Goal: Task Accomplishment & Management: Use online tool/utility

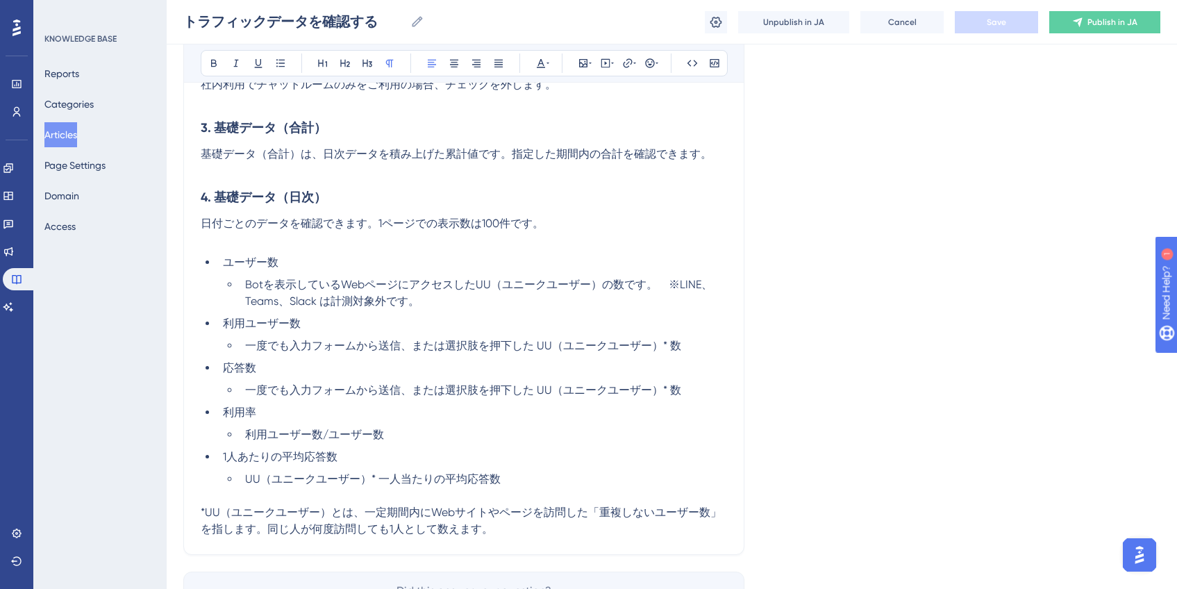
scroll to position [777, 0]
click at [491, 292] on li "Botを表示しているWebページにアクセスしたUU（ユニークユーザー）の数です。　※LINE、Teams、Slack は計測対象外です。" at bounding box center [483, 290] width 487 height 33
drag, startPoint x: 476, startPoint y: 281, endPoint x: 606, endPoint y: 283, distance: 129.9
click at [606, 283] on span "Botを表示しているWebページにアクセスしたUU（ユニークユーザー）の数です。　※LINE、Teams、Slack は計測対象外です。" at bounding box center [478, 291] width 467 height 30
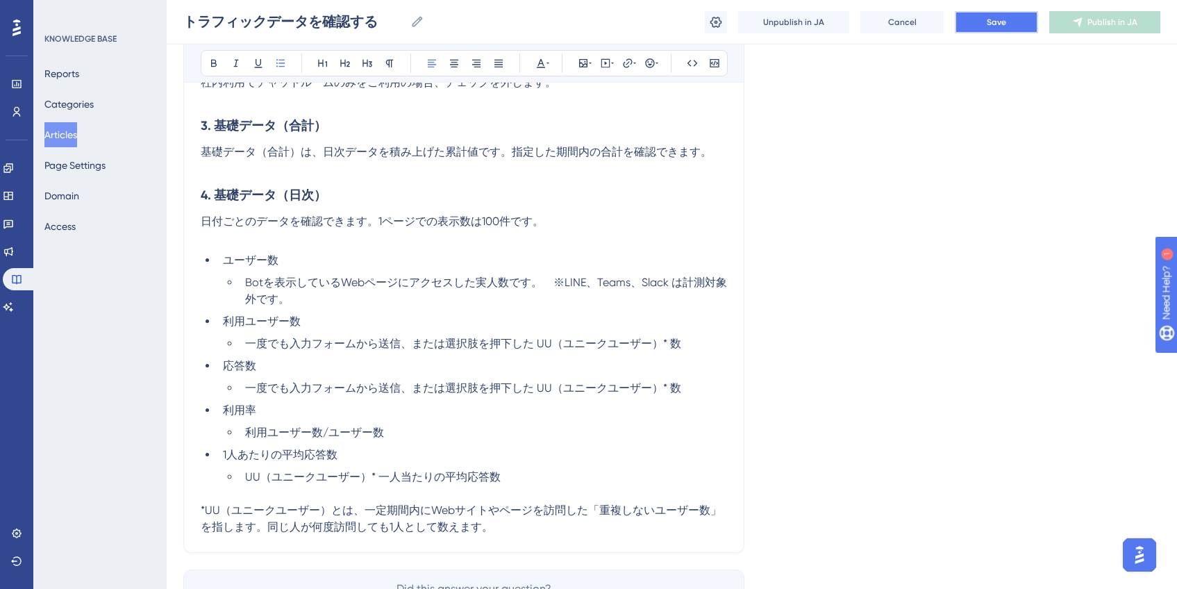
click at [1006, 18] on button "Save" at bounding box center [996, 22] width 83 height 22
click at [508, 283] on span "Botを表示しているWebページにアクセスした実人数です。　※LINE、Teams、Slack は計測対象外です。" at bounding box center [486, 291] width 482 height 30
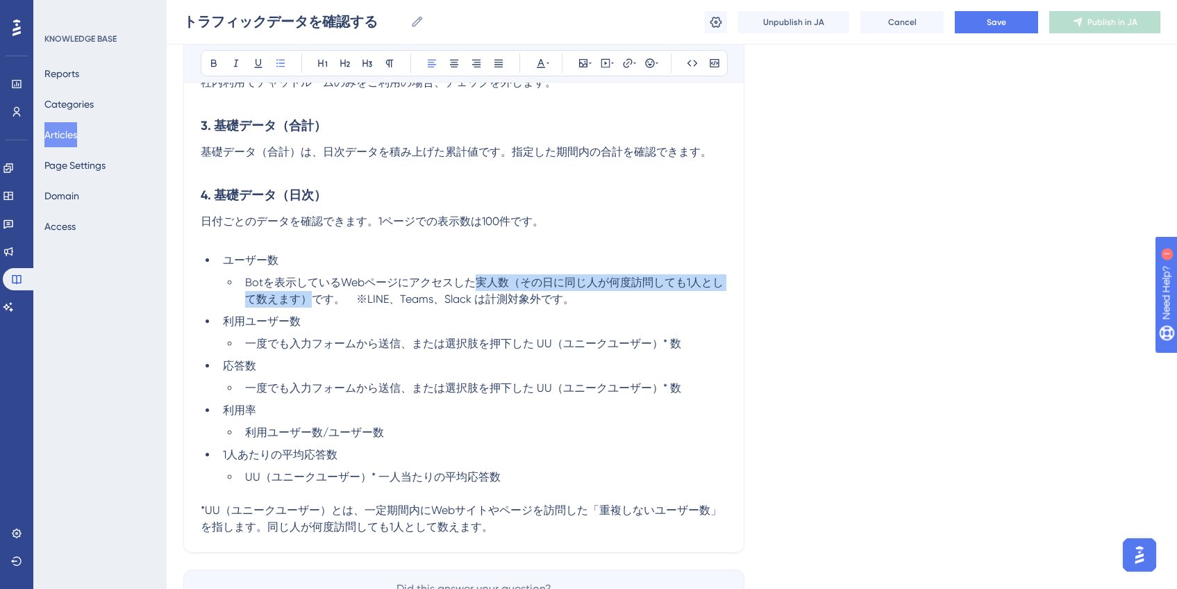
drag, startPoint x: 476, startPoint y: 283, endPoint x: 315, endPoint y: 296, distance: 162.4
click at [315, 296] on span "Botを表示しているWebページにアクセスした実人数（その日に同じ人が何度訪問しても1人として数えます）です。　※LINE、Teams、Slack は計測対象…" at bounding box center [484, 291] width 478 height 30
copy span "実人数（その日に同じ人が何度訪問しても1人として数えます）"
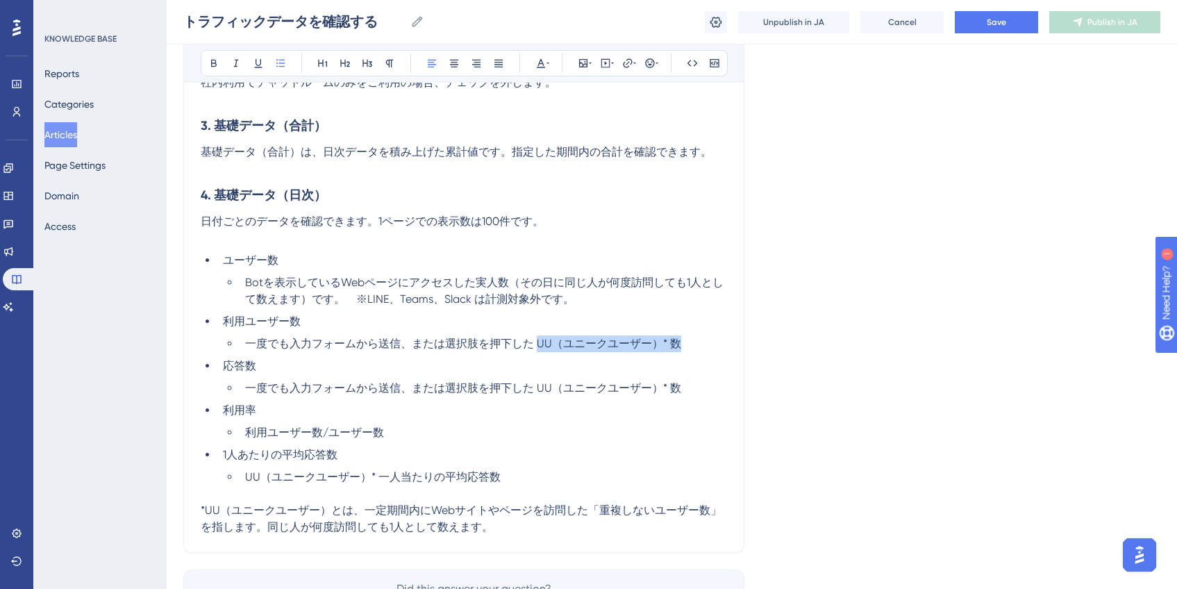
drag, startPoint x: 536, startPoint y: 345, endPoint x: 683, endPoint y: 348, distance: 146.5
click at [683, 348] on li "一度でも入力フォームから送信、または選択肢を押下した UU（ユニークユーザー）* 数" at bounding box center [483, 343] width 487 height 17
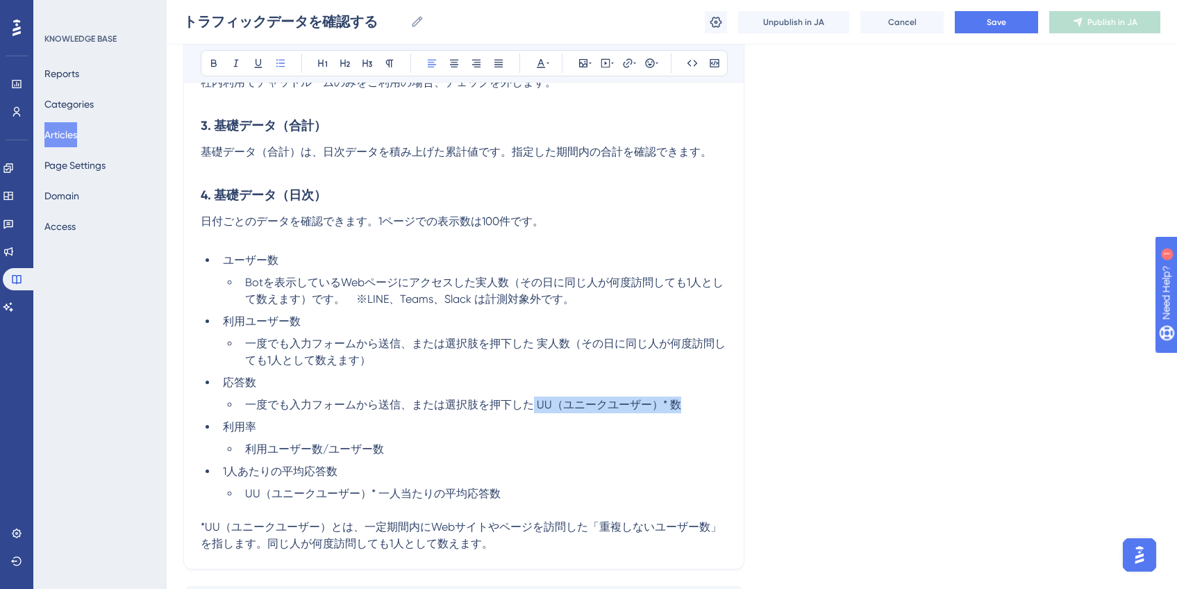
drag, startPoint x: 534, startPoint y: 405, endPoint x: 678, endPoint y: 405, distance: 143.7
click at [678, 405] on span "一度でも入力フォームから送信、または選択肢を押下した UU（ユニークユーザー）* 数" at bounding box center [463, 404] width 436 height 13
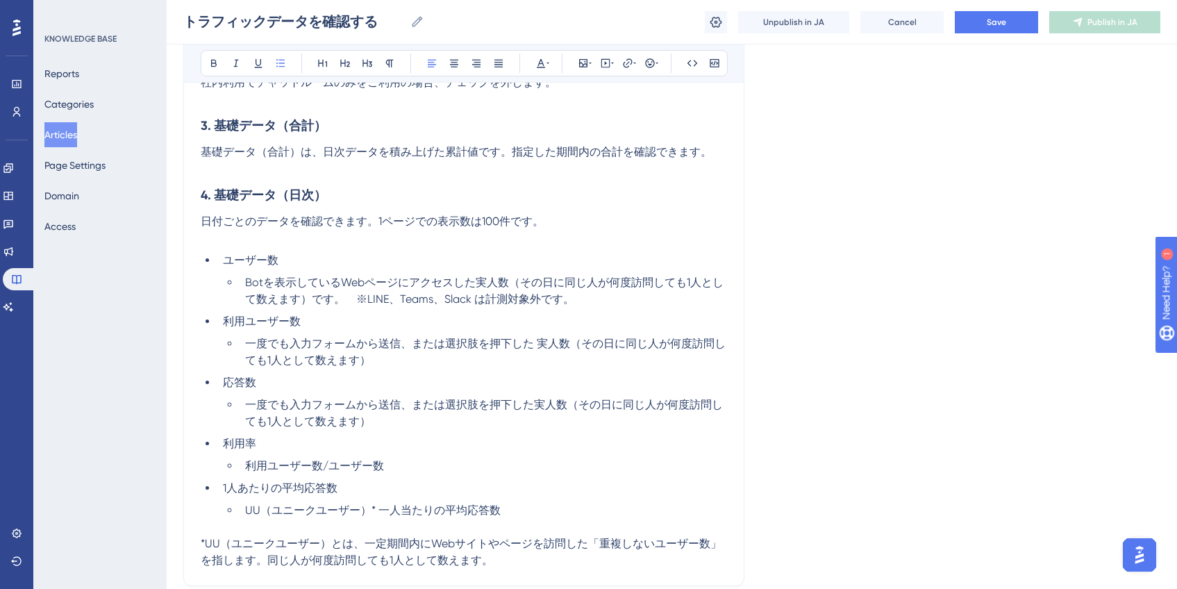
click at [540, 345] on span "一度でも入力フォームから送信、または選択肢を押下した 実人数（その日に同じ人が何度訪問しても1人として数えます）" at bounding box center [485, 352] width 480 height 30
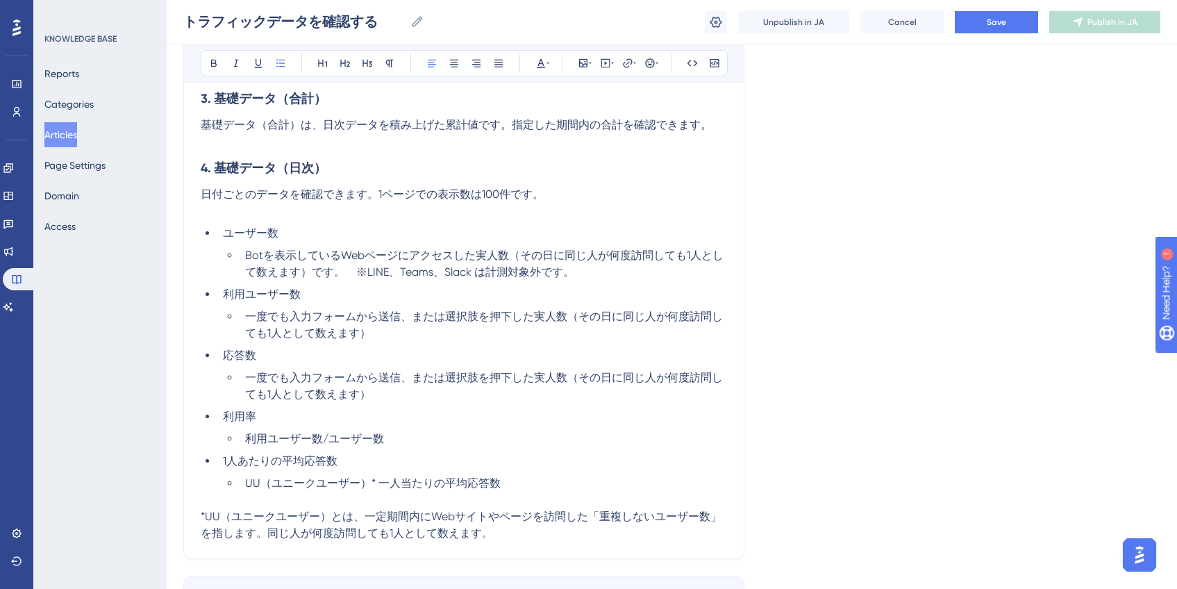
scroll to position [808, 0]
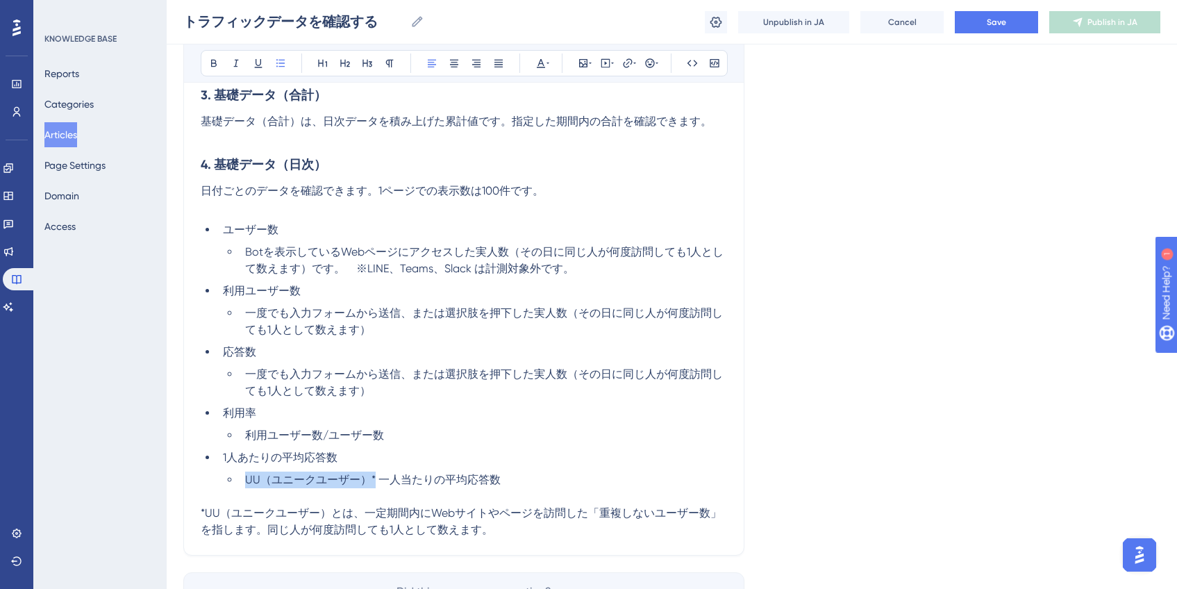
drag, startPoint x: 245, startPoint y: 480, endPoint x: 372, endPoint y: 480, distance: 127.1
click at [372, 480] on span "UU（ユニークユーザー）* 一人当たりの平均応答数" at bounding box center [373, 479] width 256 height 13
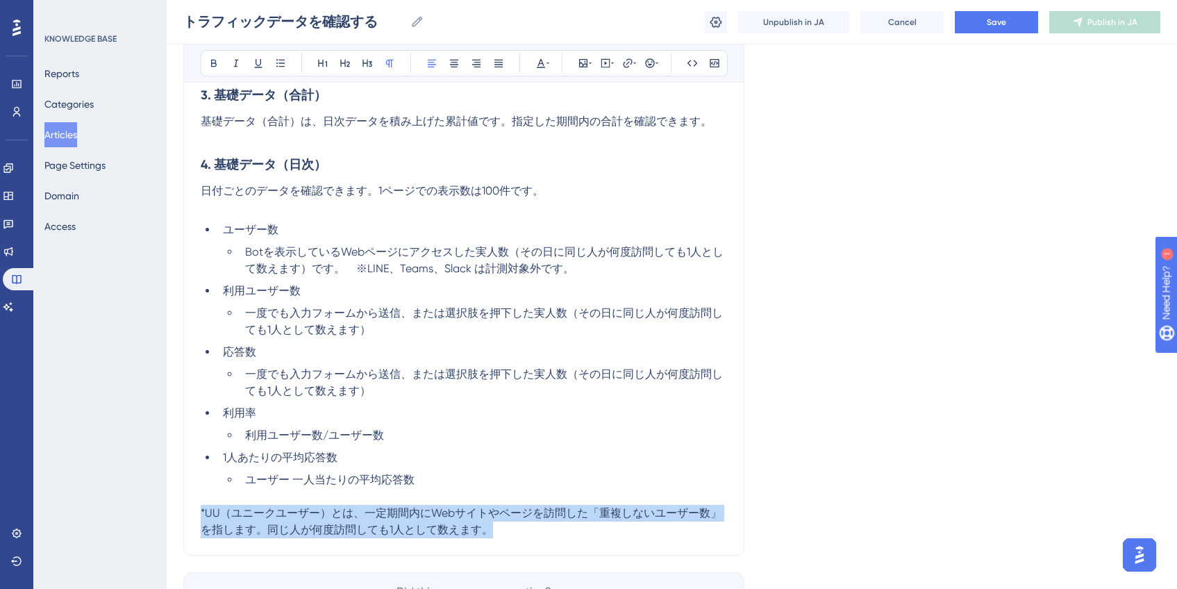
drag, startPoint x: 515, startPoint y: 530, endPoint x: 191, endPoint y: 508, distance: 325.0
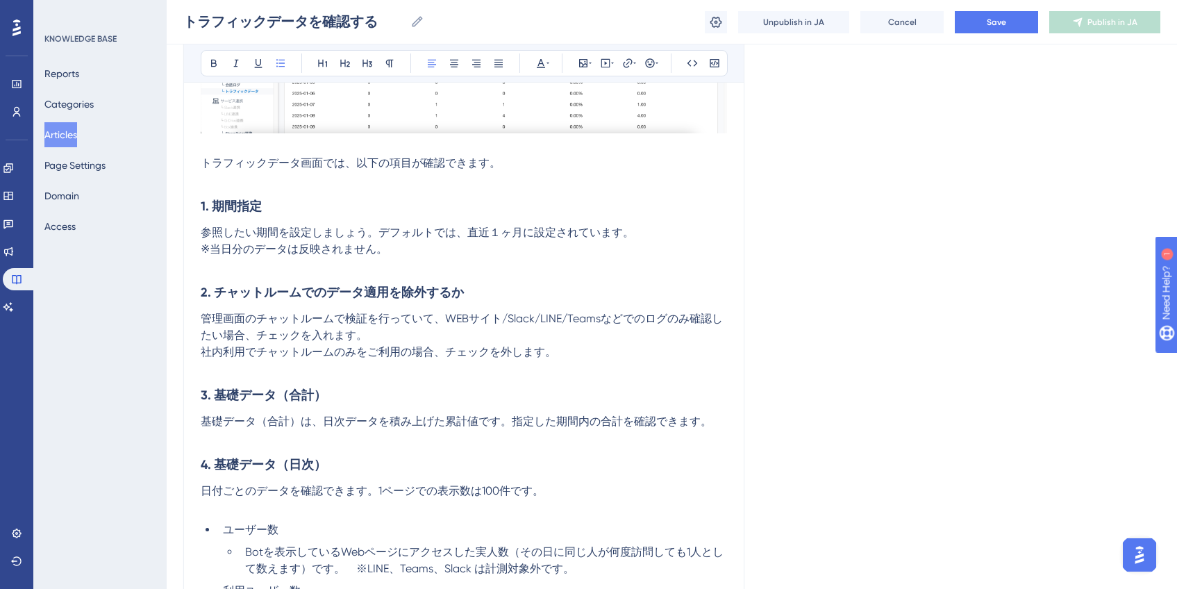
scroll to position [489, 0]
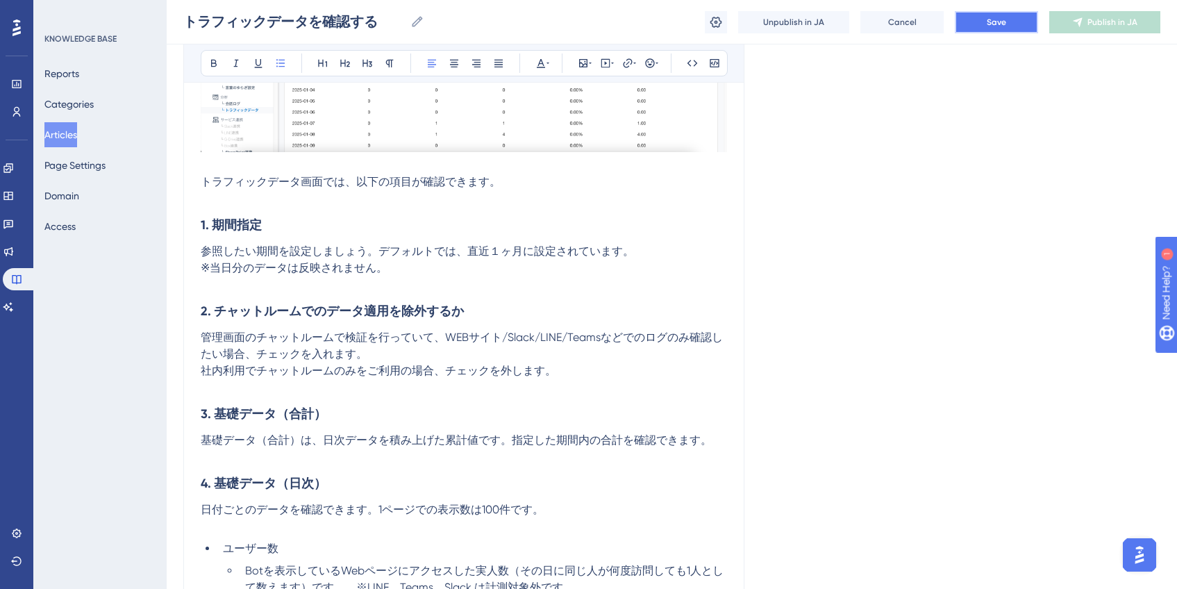
click at [1001, 24] on span "Save" at bounding box center [996, 22] width 19 height 11
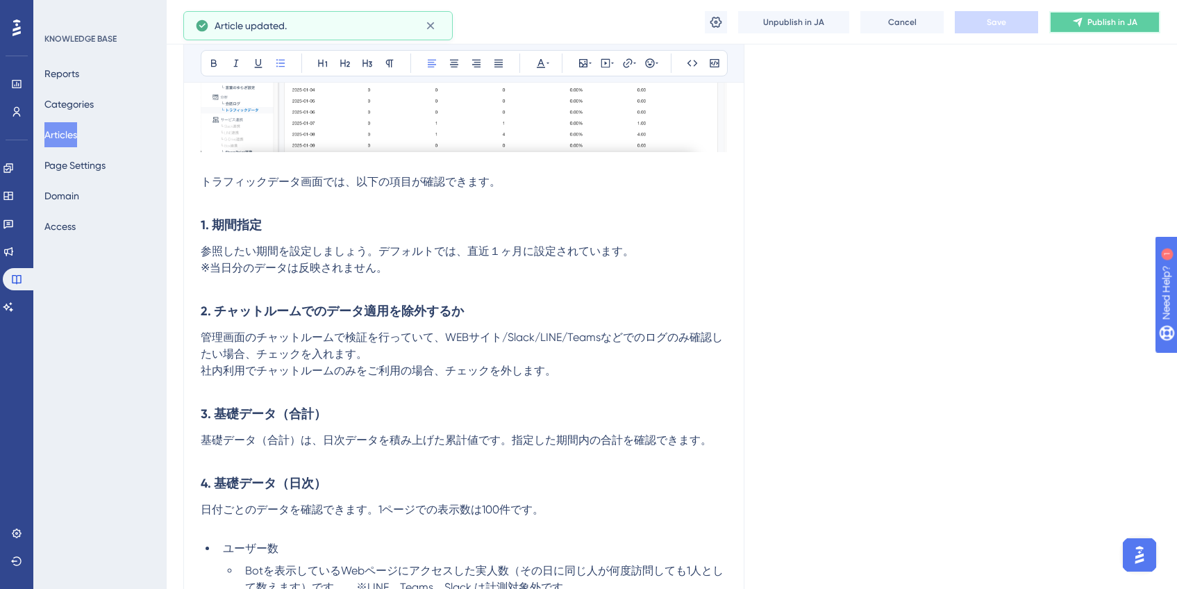
click at [1099, 24] on span "Publish in JA" at bounding box center [1112, 22] width 50 height 11
